Goal: Information Seeking & Learning: Learn about a topic

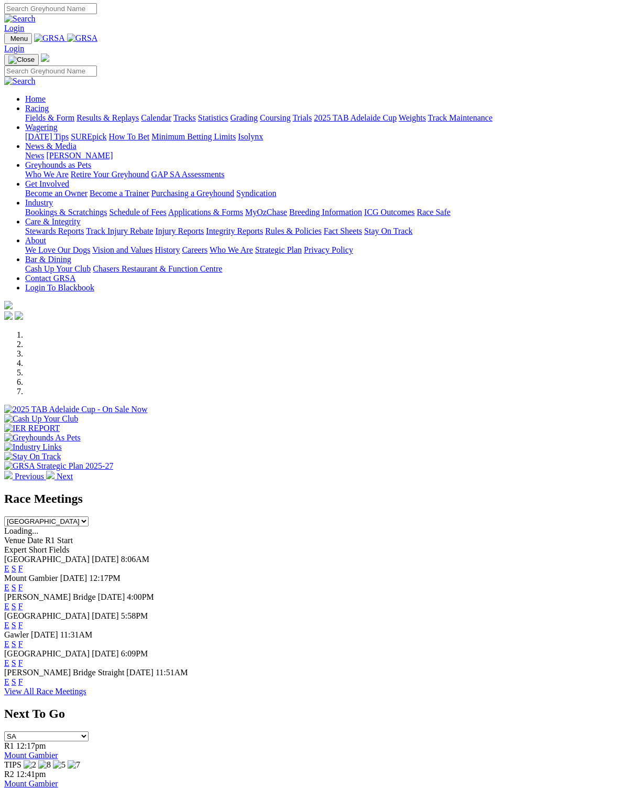
scroll to position [1, 0]
click at [23, 564] on link "F" at bounding box center [20, 568] width 5 height 9
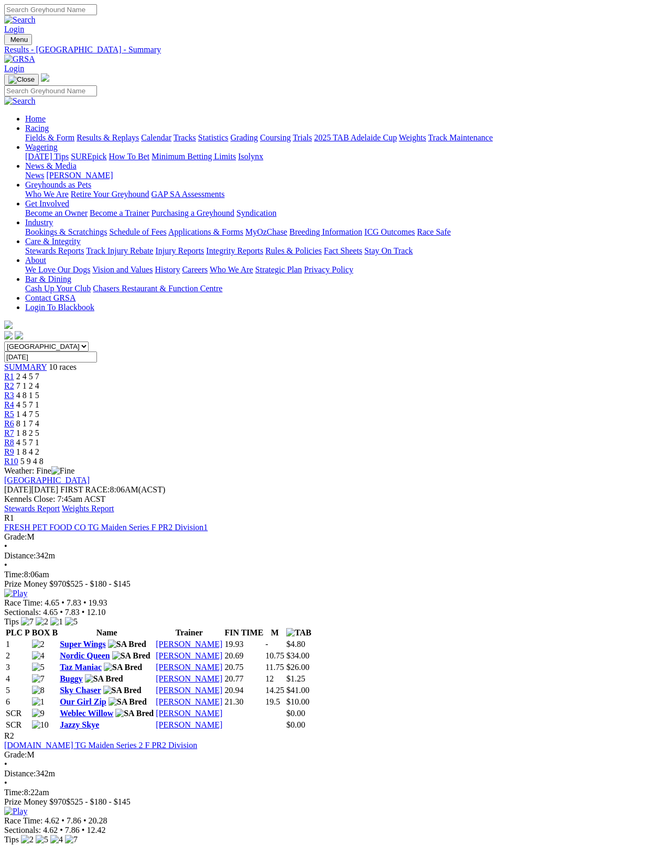
scroll to position [5, 0]
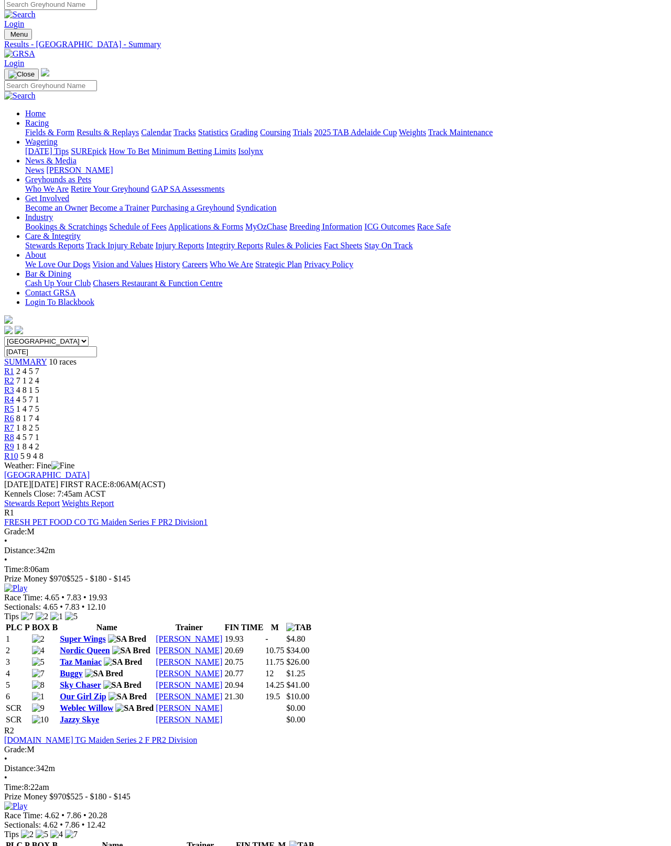
click at [60, 499] on link "Stewards Report" at bounding box center [32, 503] width 56 height 9
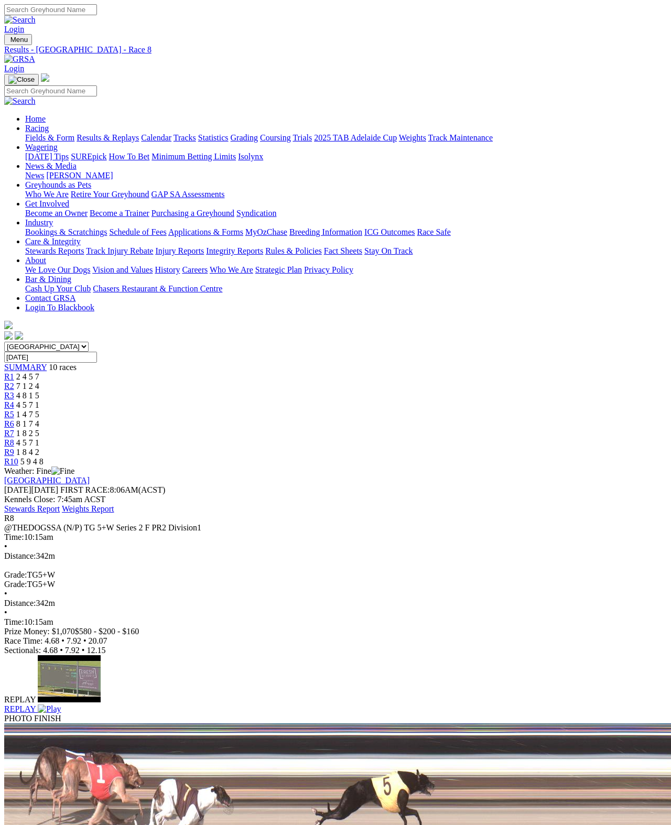
scroll to position [7, 0]
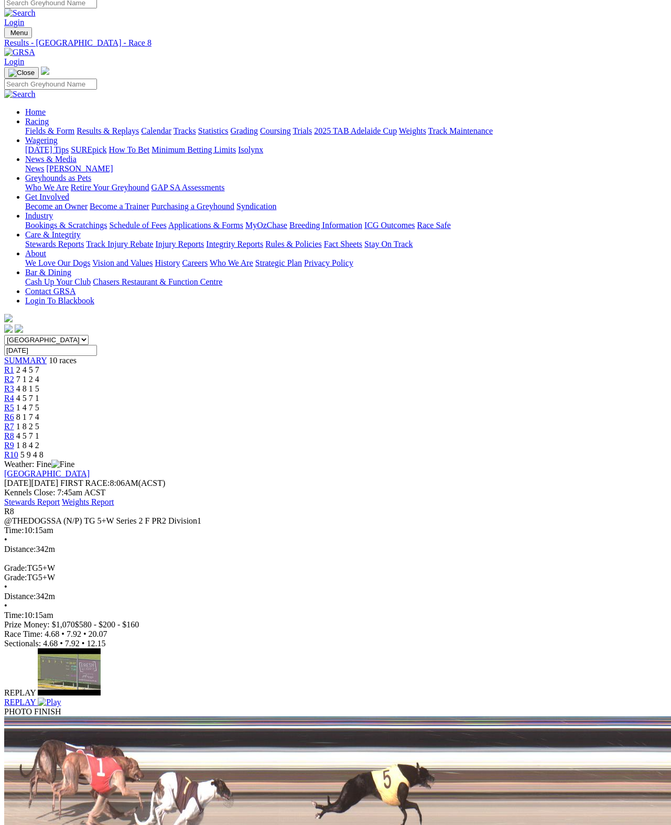
click at [61, 697] on img at bounding box center [49, 701] width 23 height 9
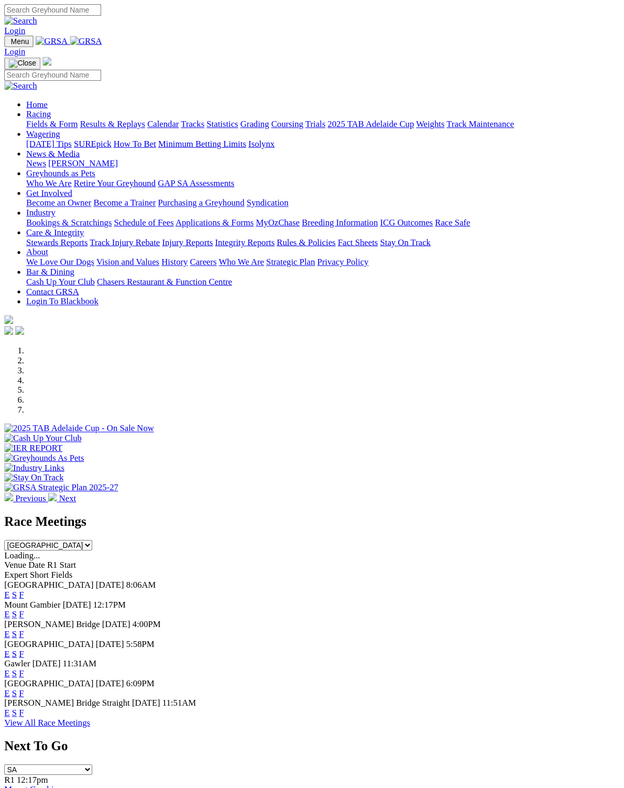
scroll to position [6, 0]
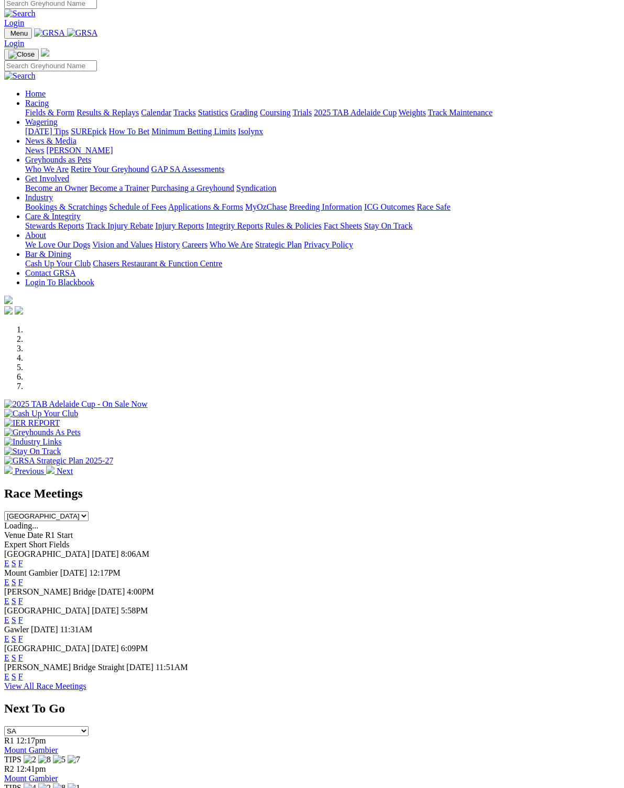
click at [441, 577] on div "E S F" at bounding box center [312, 581] width 616 height 9
click at [23, 577] on link "F" at bounding box center [20, 581] width 5 height 9
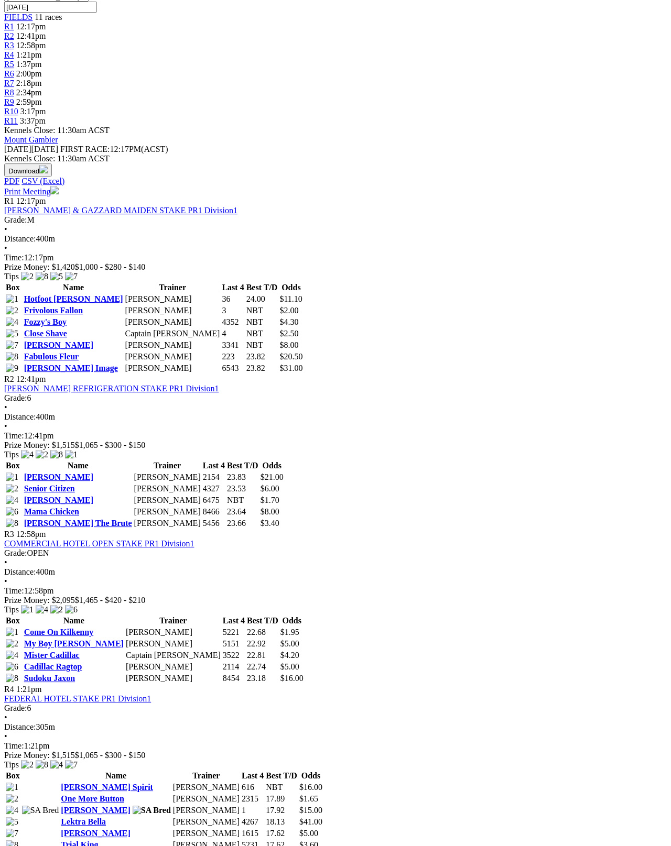
scroll to position [349, 0]
click at [124, 795] on link "One More Button" at bounding box center [92, 799] width 63 height 9
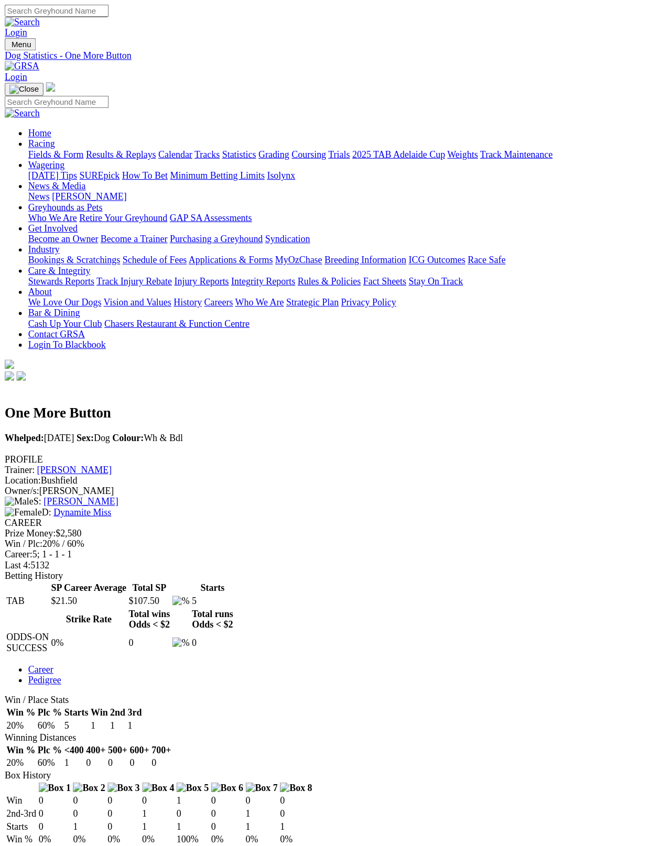
scroll to position [5, 0]
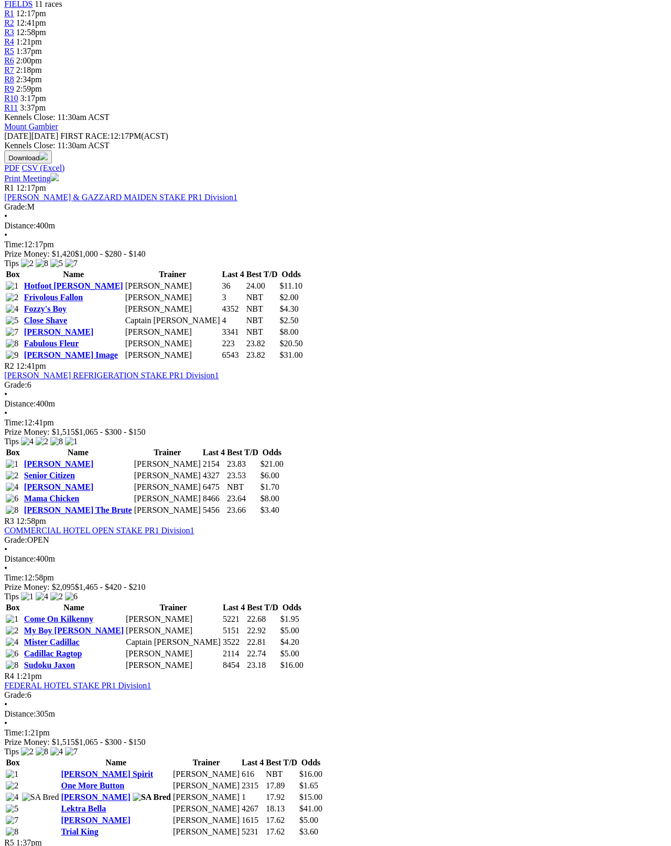
scroll to position [362, 9]
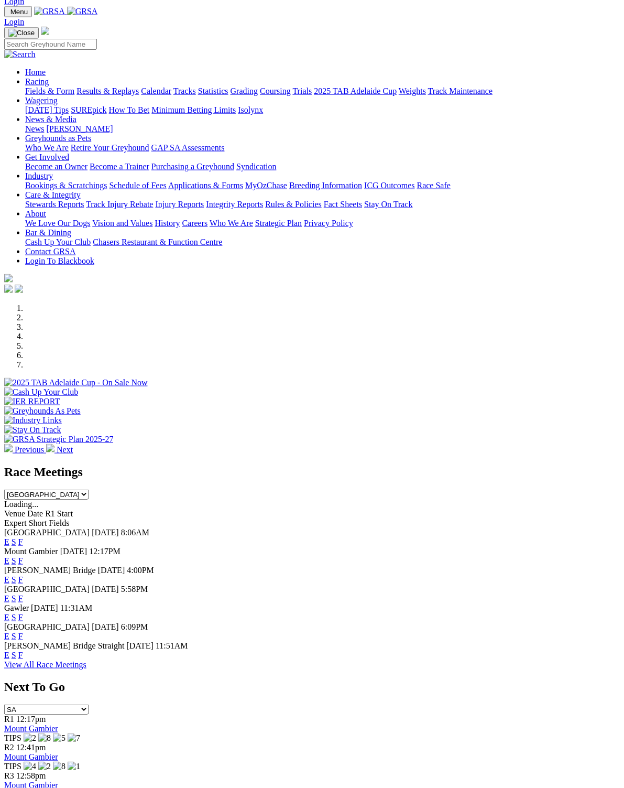
scroll to position [28, 0]
click at [89, 489] on select "[GEOGRAPHIC_DATA] [GEOGRAPHIC_DATA] [GEOGRAPHIC_DATA] [GEOGRAPHIC_DATA] [GEOGRA…" at bounding box center [46, 494] width 84 height 10
select select "[GEOGRAPHIC_DATA]"
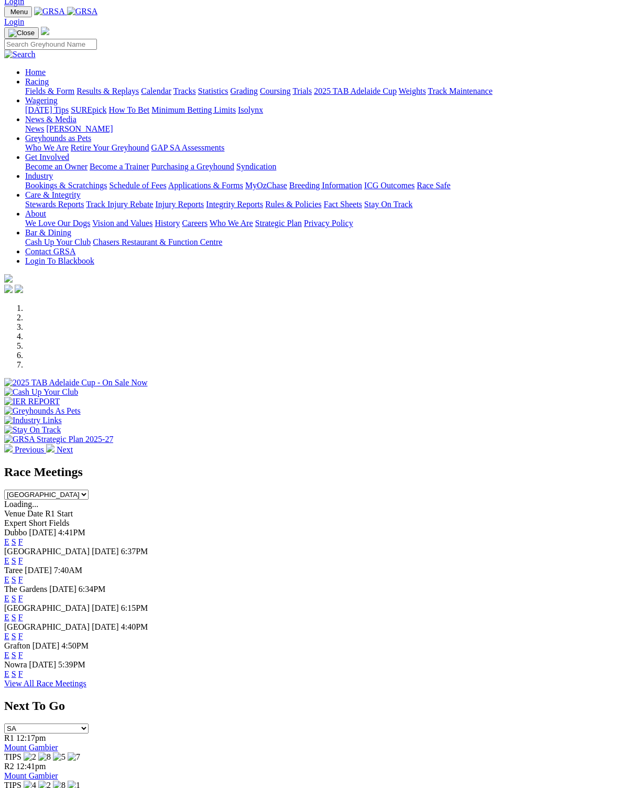
click at [23, 613] on link "F" at bounding box center [20, 617] width 5 height 9
